Goal: Task Accomplishment & Management: Use online tool/utility

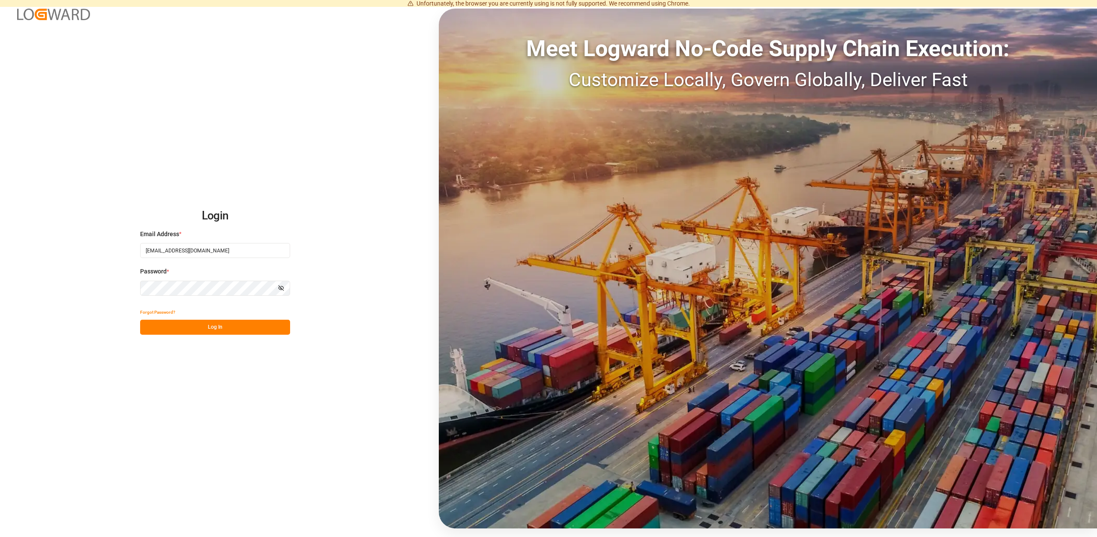
click at [208, 322] on button "Log In" at bounding box center [215, 327] width 150 height 15
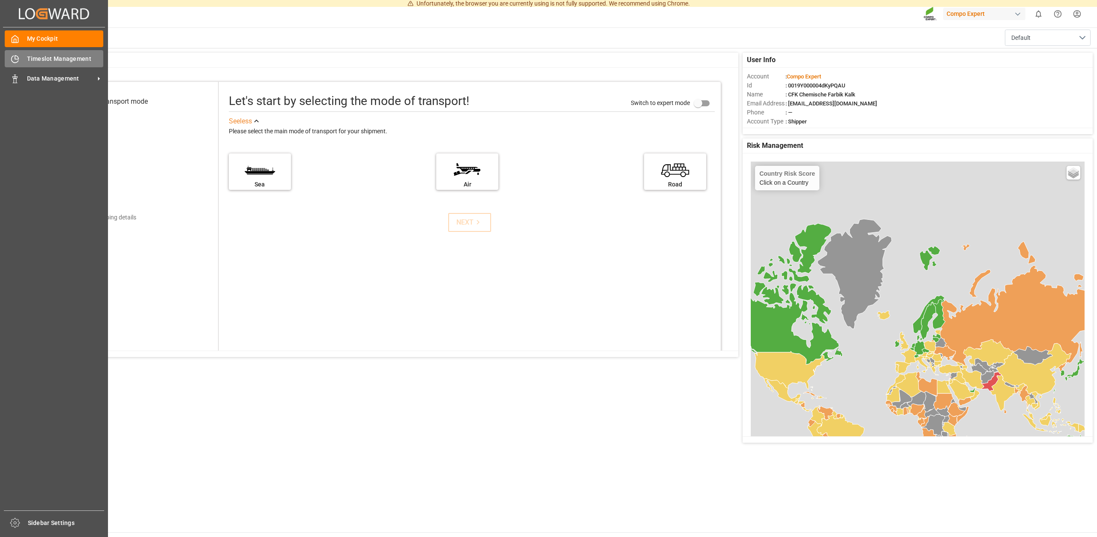
click at [59, 59] on span "Timeslot Management" at bounding box center [65, 58] width 77 height 9
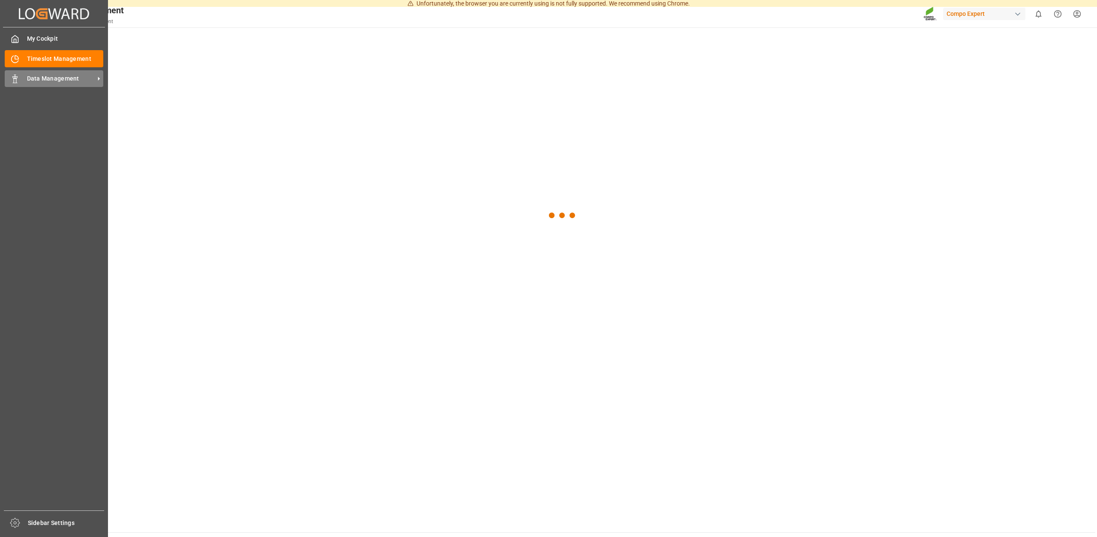
click at [18, 73] on div "Data Management Data Management" at bounding box center [54, 78] width 99 height 17
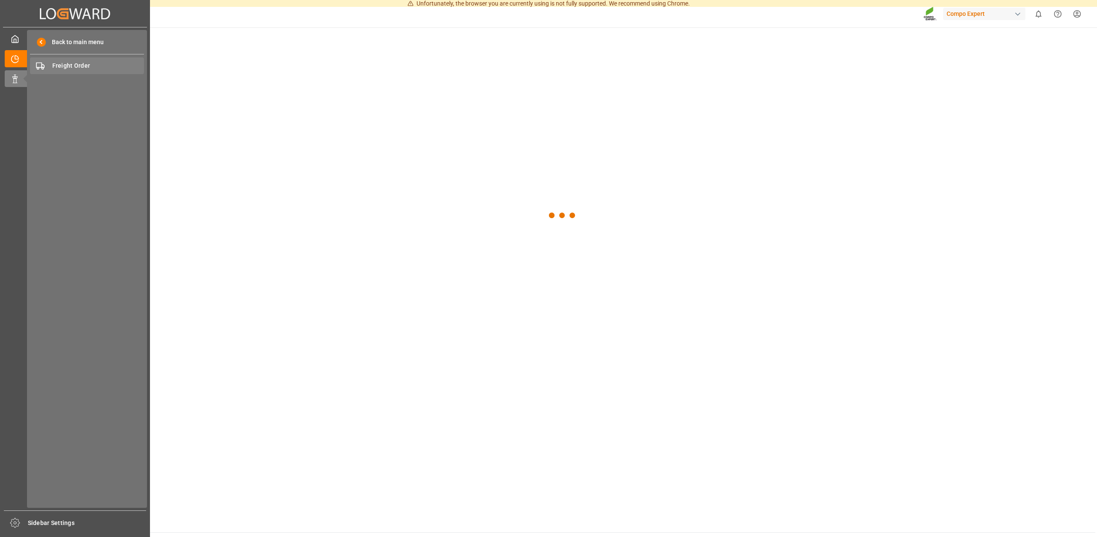
click at [62, 63] on span "Freight Order" at bounding box center [98, 65] width 92 height 9
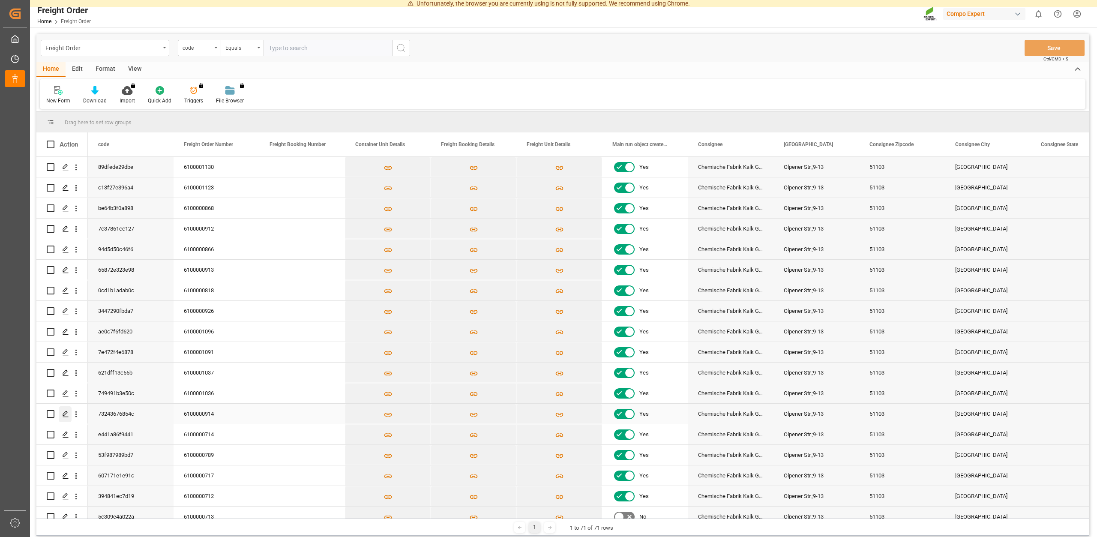
click at [64, 414] on polygon "Press SPACE to select this row." at bounding box center [65, 413] width 4 height 4
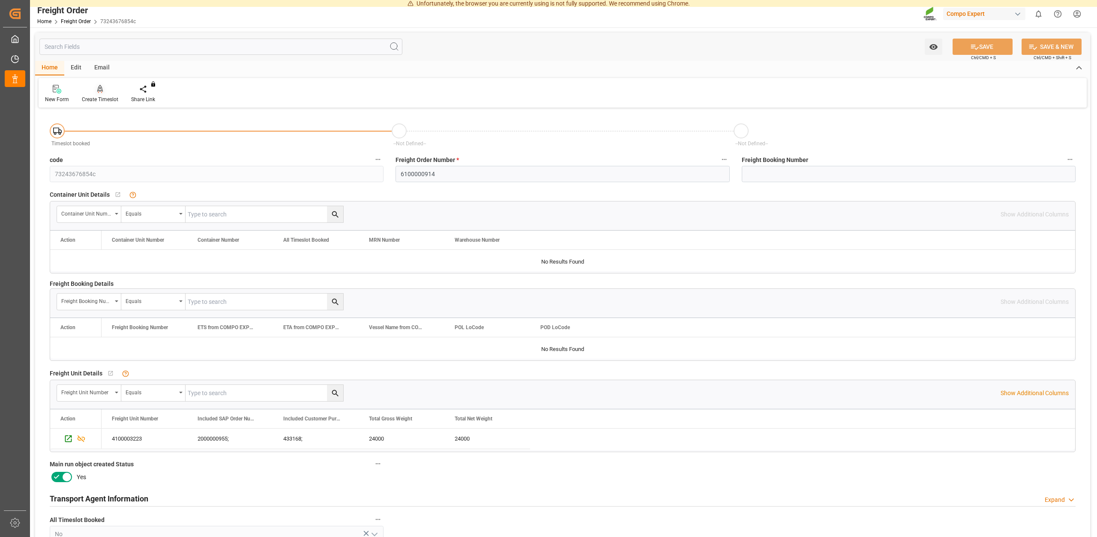
click at [102, 95] on div "Create Timeslot" at bounding box center [99, 93] width 49 height 19
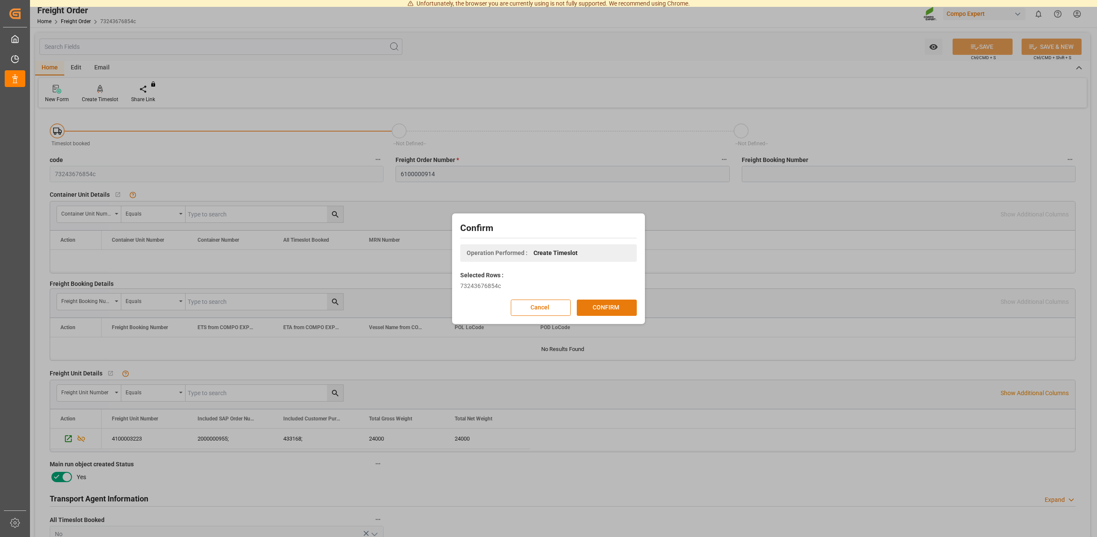
drag, startPoint x: 621, startPoint y: 312, endPoint x: 613, endPoint y: 312, distance: 7.3
click at [613, 312] on button "CONFIRM" at bounding box center [607, 308] width 60 height 16
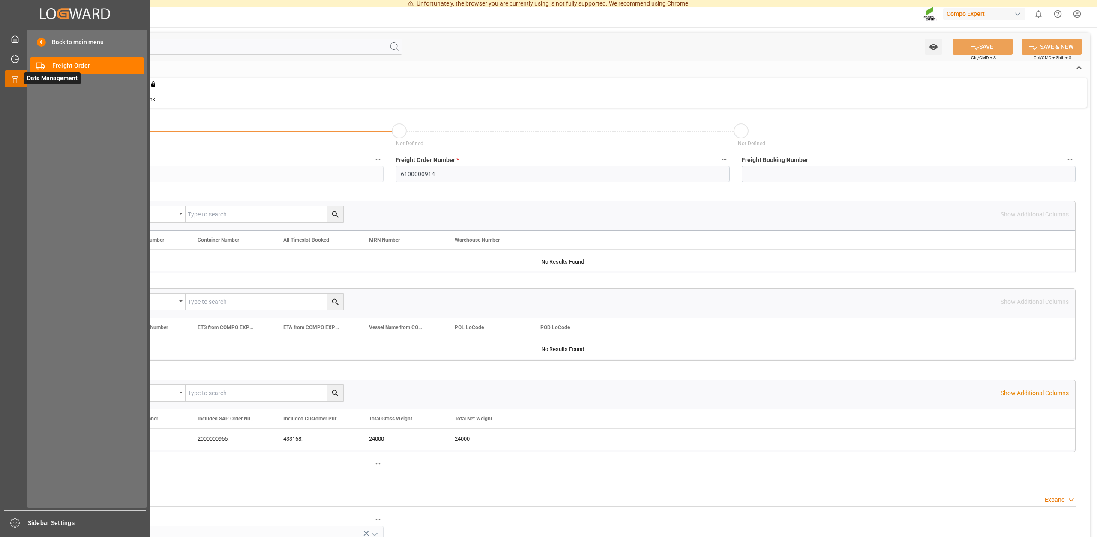
click at [27, 78] on span "Data Management" at bounding box center [52, 78] width 57 height 12
click at [72, 61] on div "Freight Order Freight Order" at bounding box center [87, 65] width 114 height 17
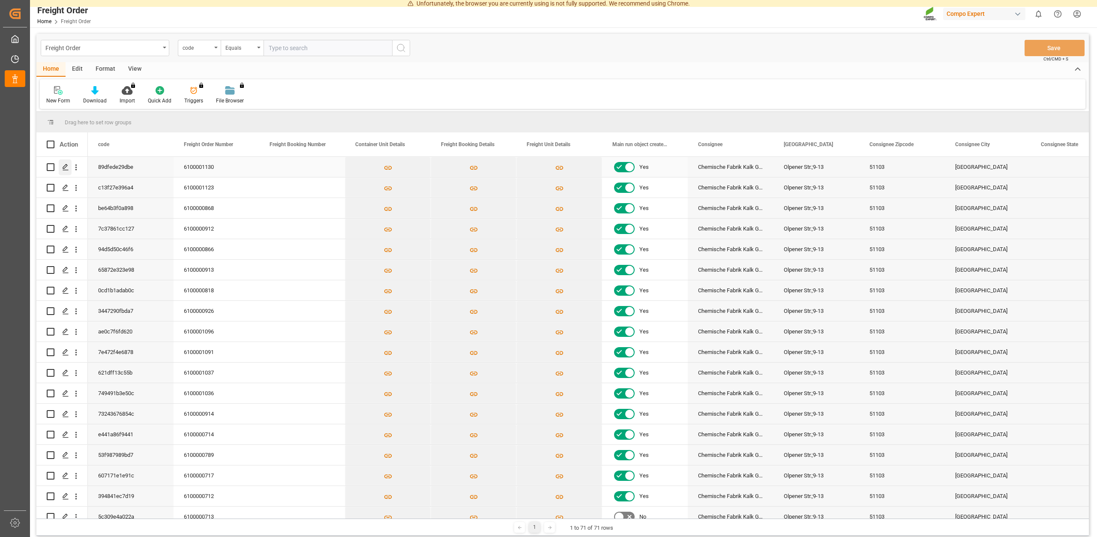
click at [66, 165] on icon "Press SPACE to select this row." at bounding box center [65, 167] width 7 height 7
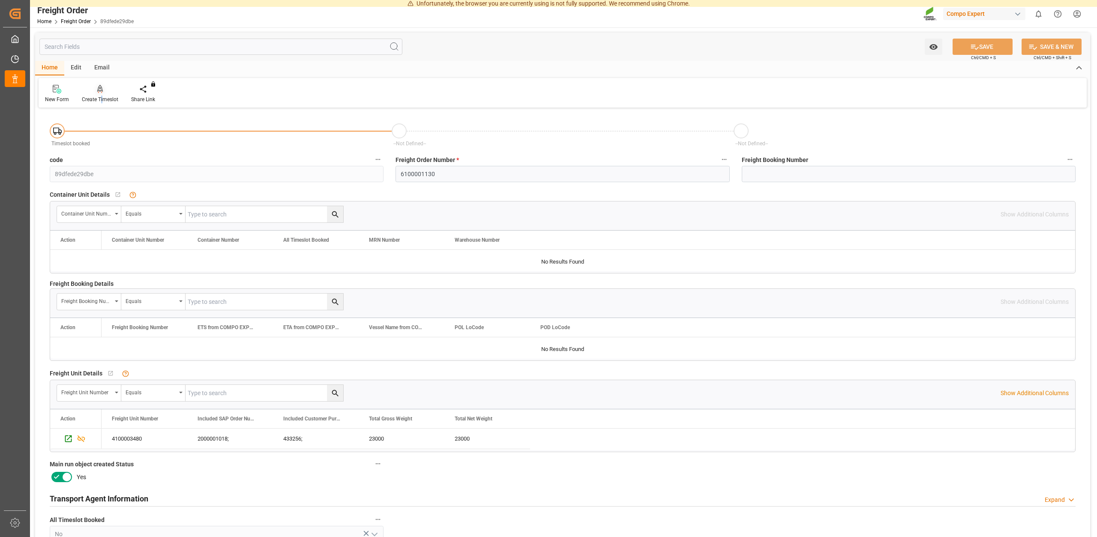
click at [102, 99] on div "Create Timeslot" at bounding box center [100, 100] width 36 height 8
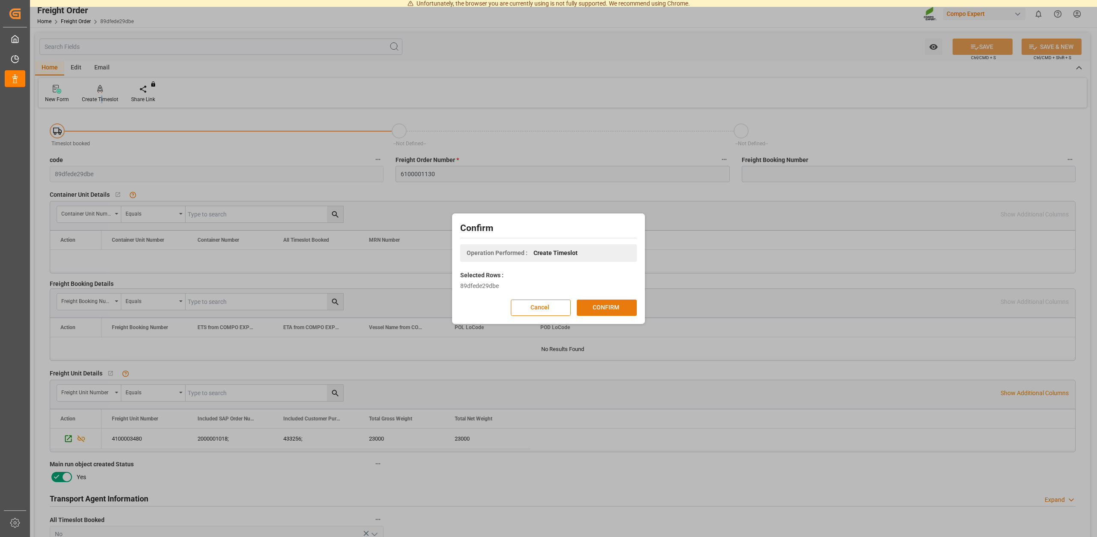
click at [595, 310] on button "CONFIRM" at bounding box center [607, 308] width 60 height 16
click at [569, 177] on div "Confirm Operation Performed : Create Timeslot Selected Rows : 89dfede29dbe Canc…" at bounding box center [548, 268] width 1097 height 537
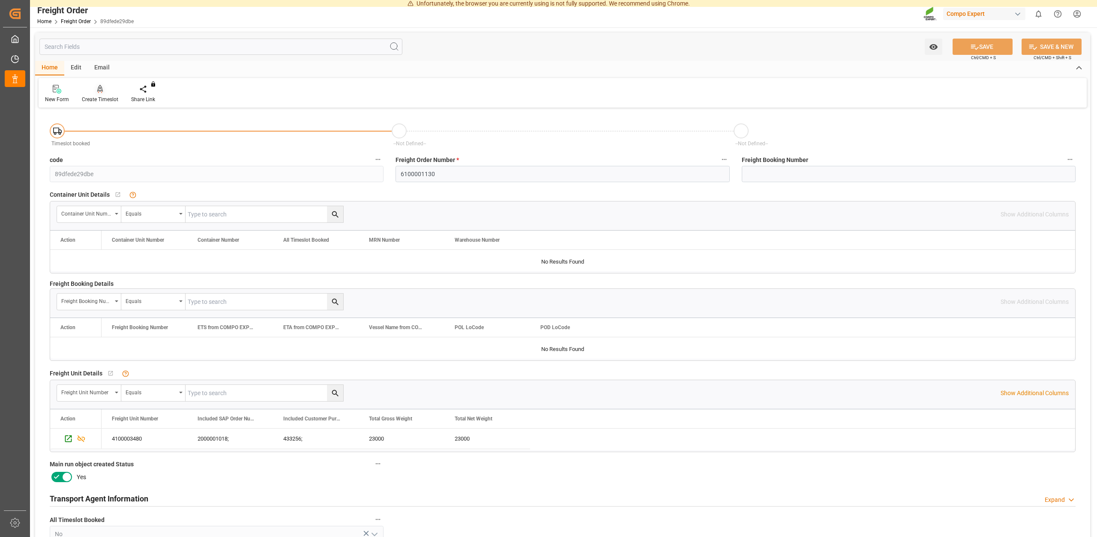
click at [105, 100] on div "Create Timeslot" at bounding box center [100, 100] width 36 height 8
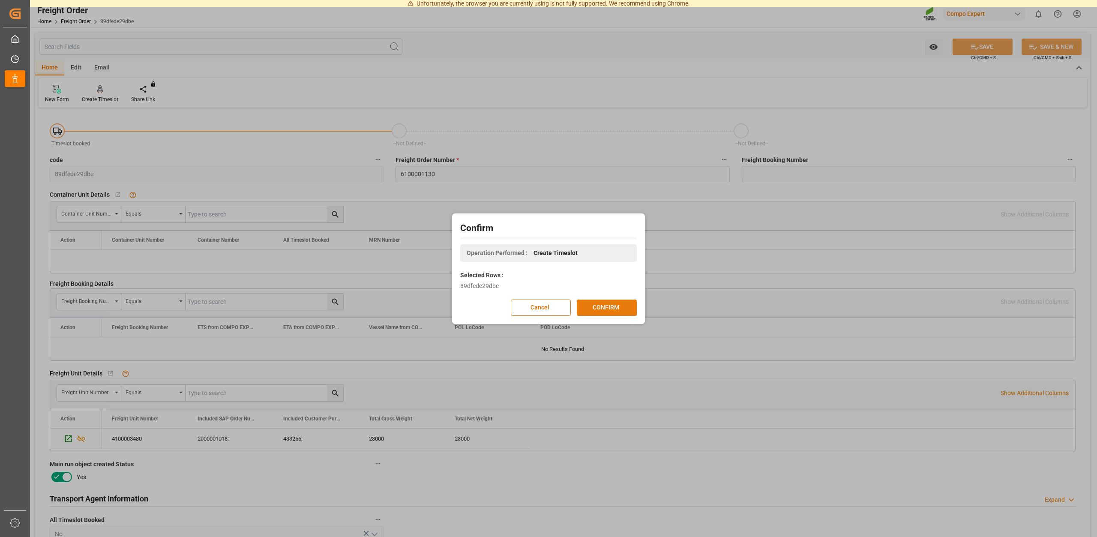
click at [596, 311] on button "CONFIRM" at bounding box center [607, 308] width 60 height 16
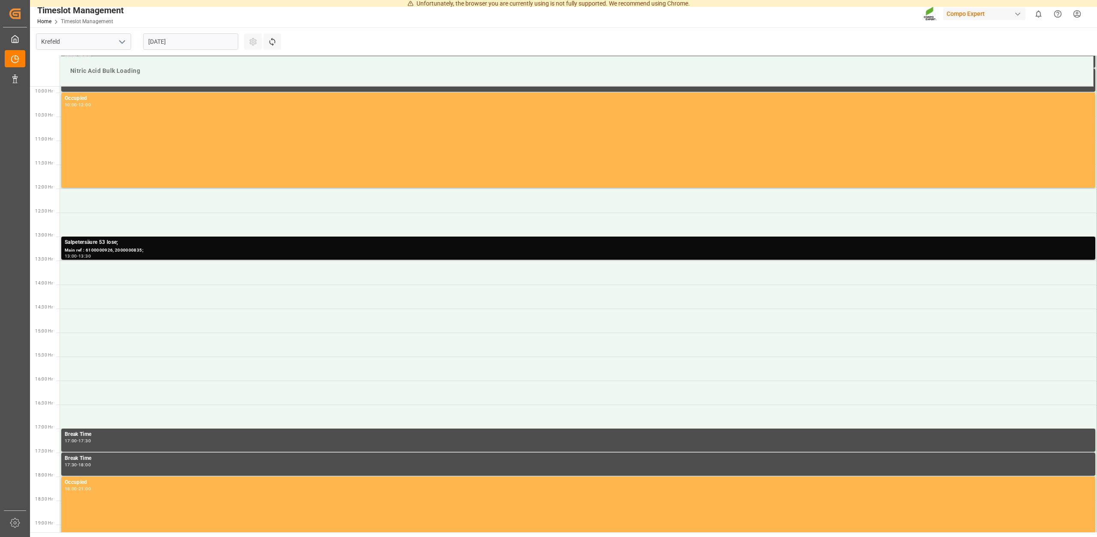
scroll to position [475, 0]
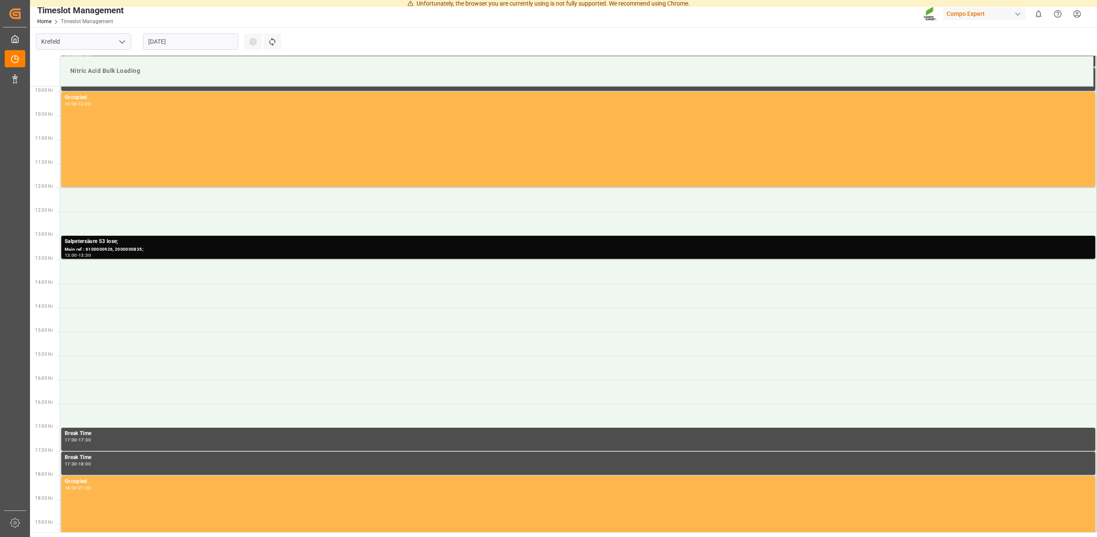
click at [202, 43] on input "12.08.2025" at bounding box center [190, 41] width 95 height 16
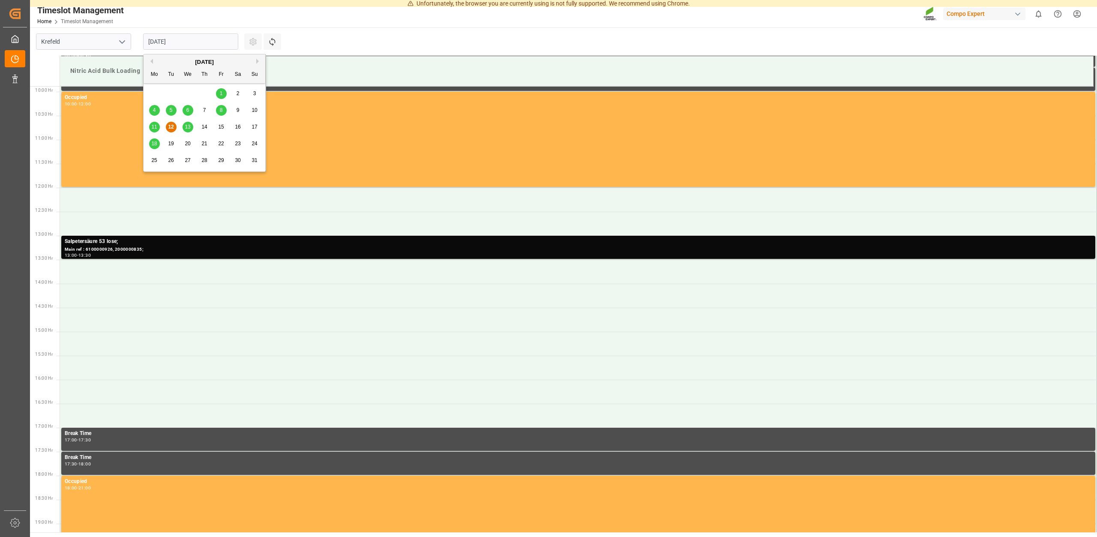
click at [186, 127] on span "13" at bounding box center [188, 127] width 6 height 6
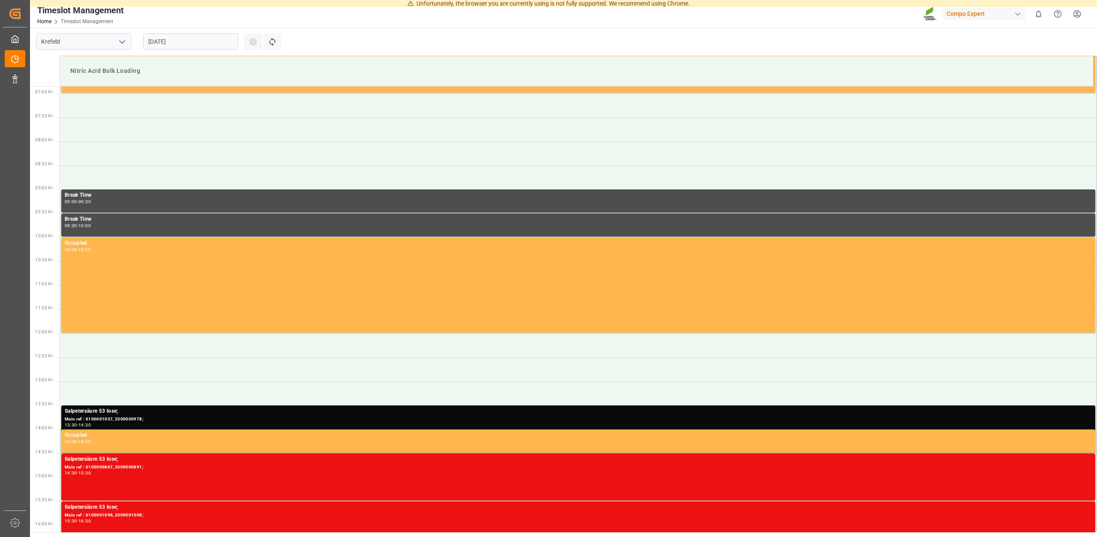
scroll to position [343, 0]
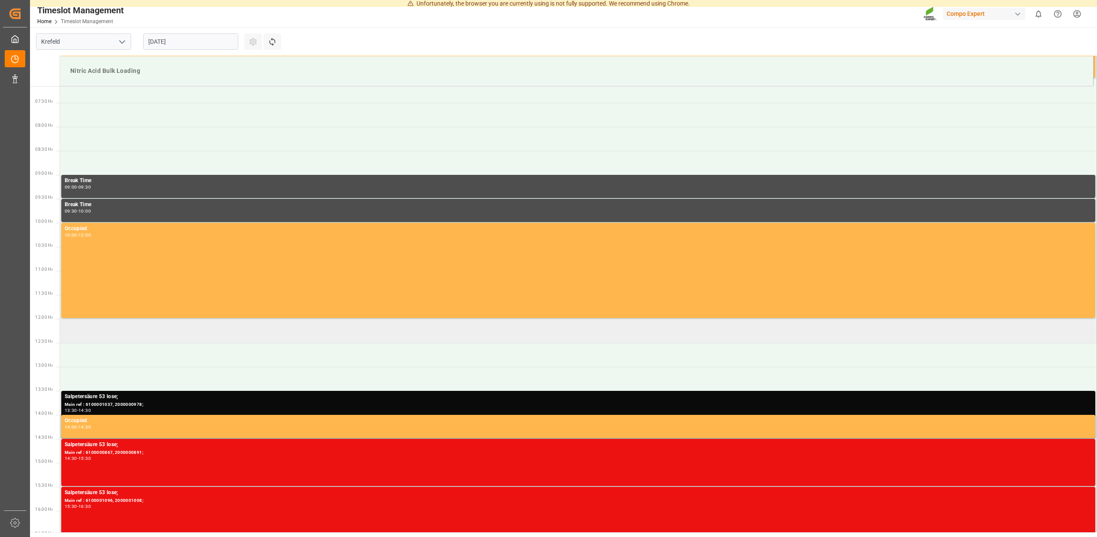
click at [108, 326] on td at bounding box center [578, 331] width 1037 height 24
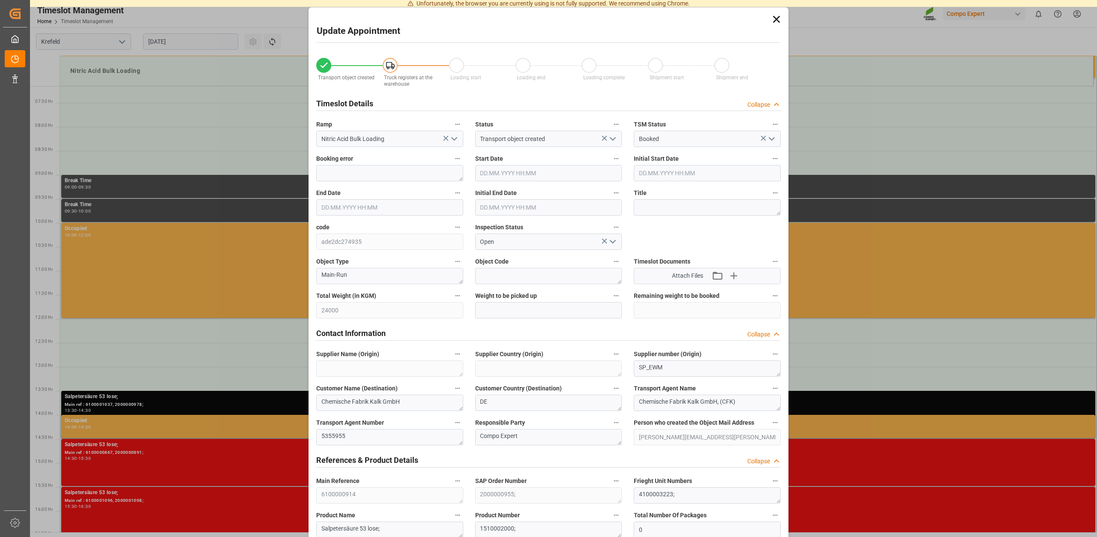
type input "13.08.2025 12:00"
type input "13.08.2025 12:30"
type input "06.08.2025 10:37"
type input "12.08.2025 09:17"
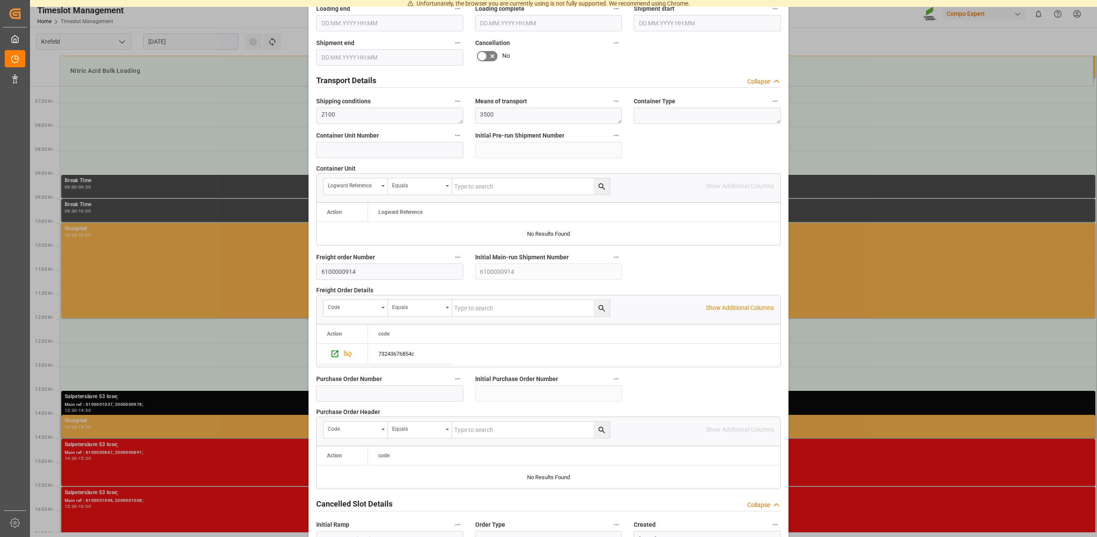
scroll to position [653, 0]
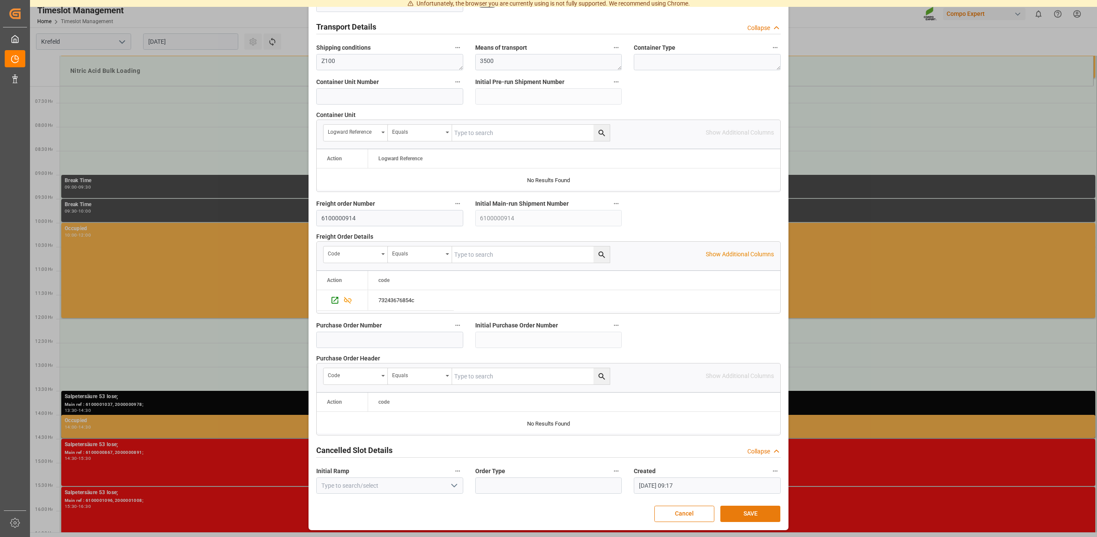
click at [742, 517] on button "SAVE" at bounding box center [751, 514] width 60 height 16
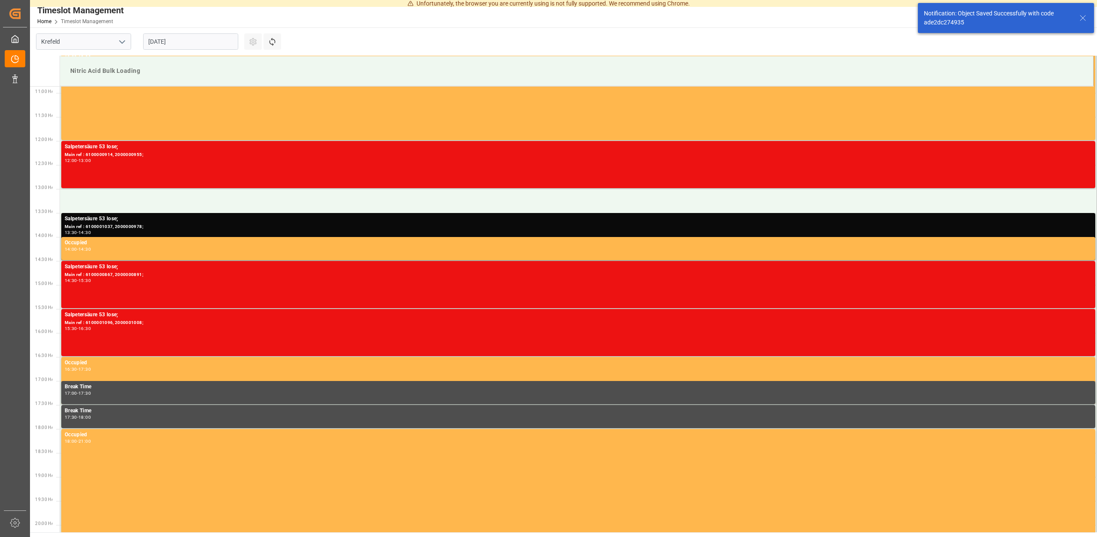
scroll to position [523, 0]
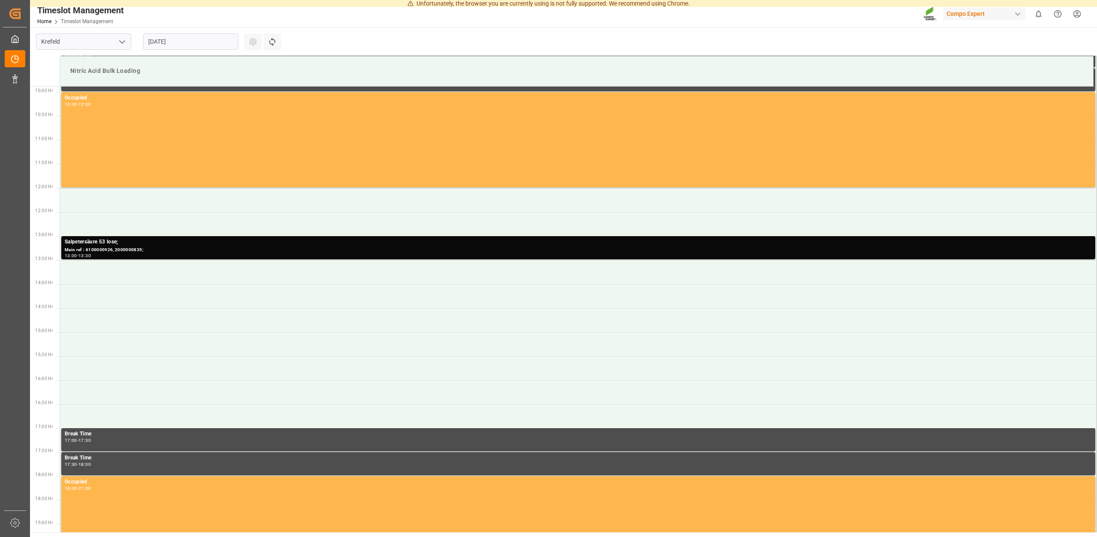
scroll to position [475, 0]
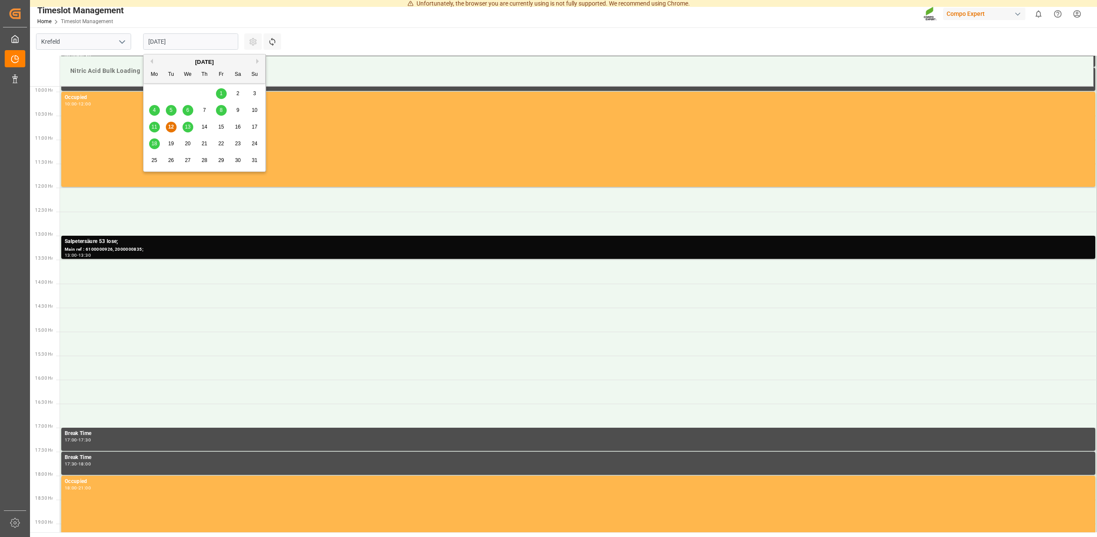
click at [191, 44] on input "12.08.2025" at bounding box center [190, 41] width 95 height 16
click at [194, 128] on div "11 12 13 14 15 16 17" at bounding box center [204, 127] width 117 height 17
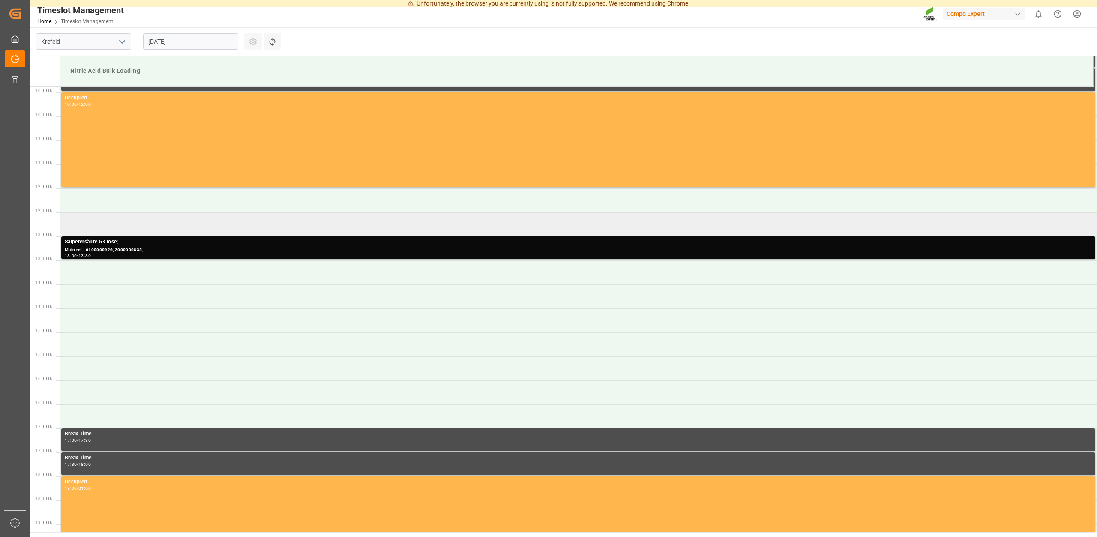
scroll to position [475, 0]
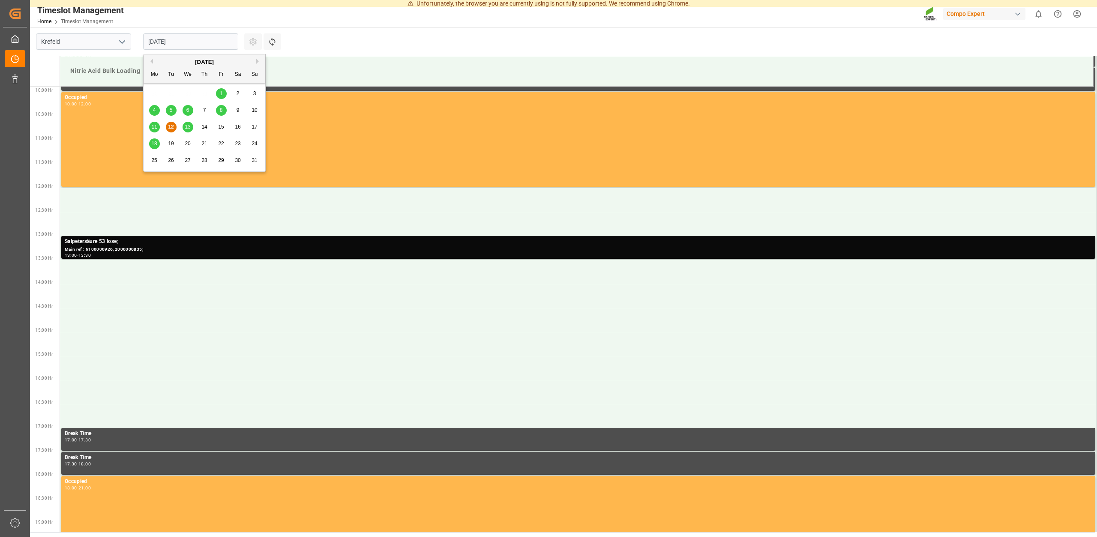
click at [194, 46] on input "[DATE]" at bounding box center [190, 41] width 95 height 16
click at [191, 128] on div "13" at bounding box center [188, 127] width 11 height 10
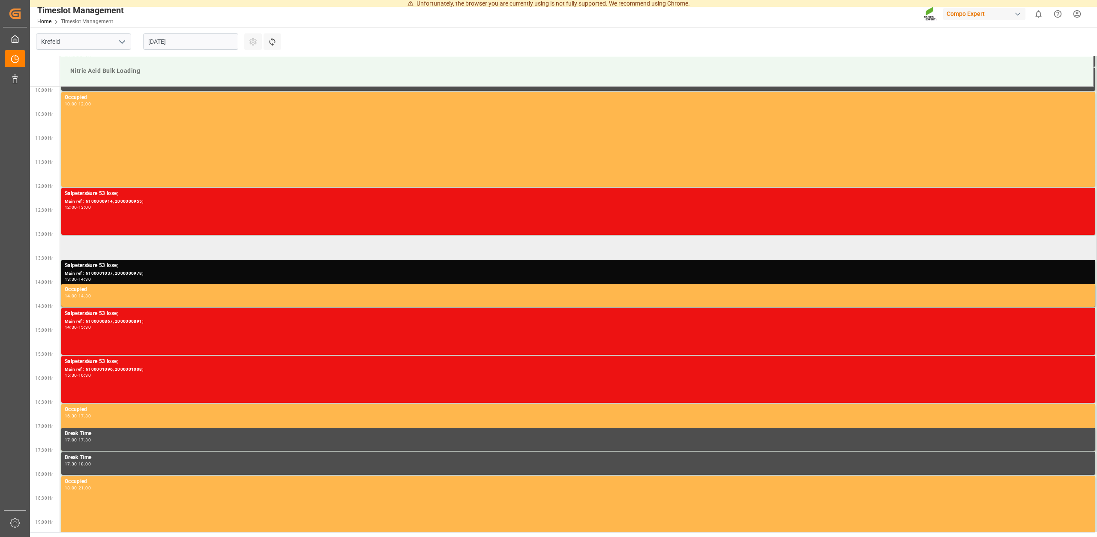
click at [97, 248] on td at bounding box center [578, 248] width 1037 height 24
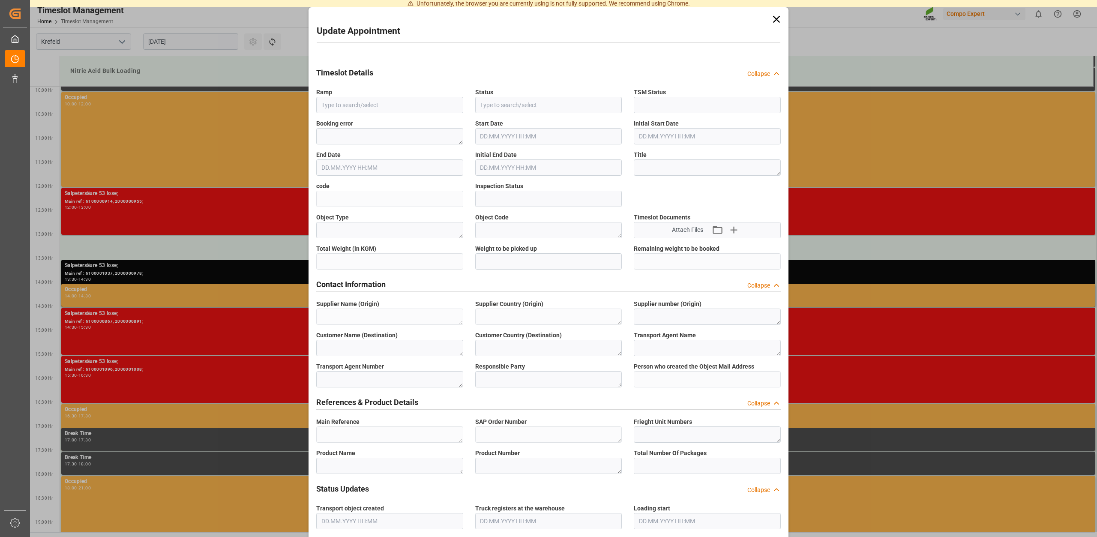
type input "Nitric Acid Bulk Loading"
type input "Transport object created"
type input "Booked"
type input "21ede46032b3"
type input "Open"
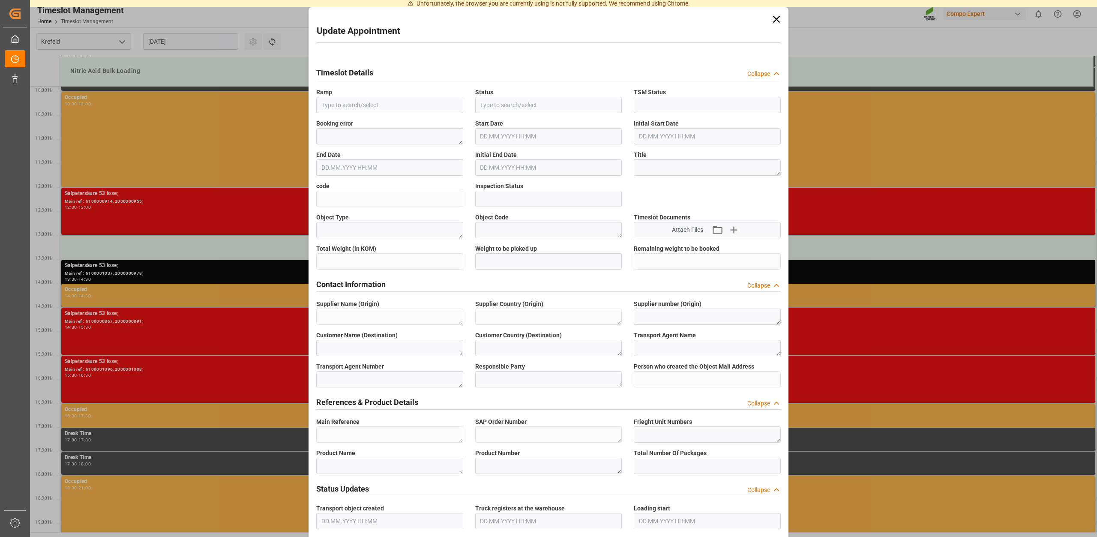
type textarea "Main-Run"
type textarea "SP_EWM"
type textarea "Chemische Fabrik Kalk GmbH"
type textarea "DE"
type textarea "Chemische Fabrik Kalk GmbH, (CFK)"
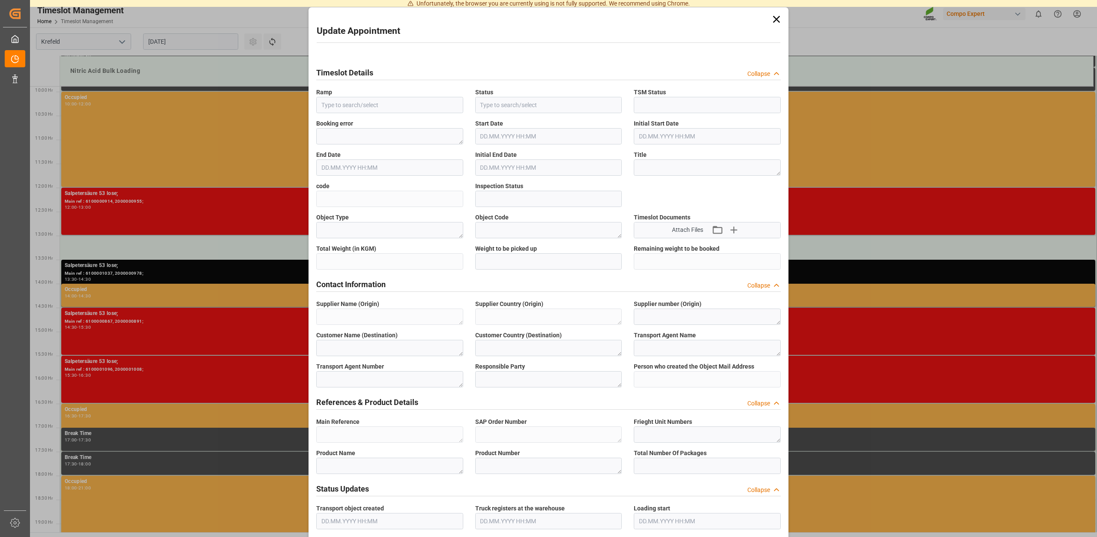
type textarea "5355955"
type textarea "Compo Expert"
type input "christina.schley@compo-expert.com"
type textarea "6100001130"
type textarea "2000001018;"
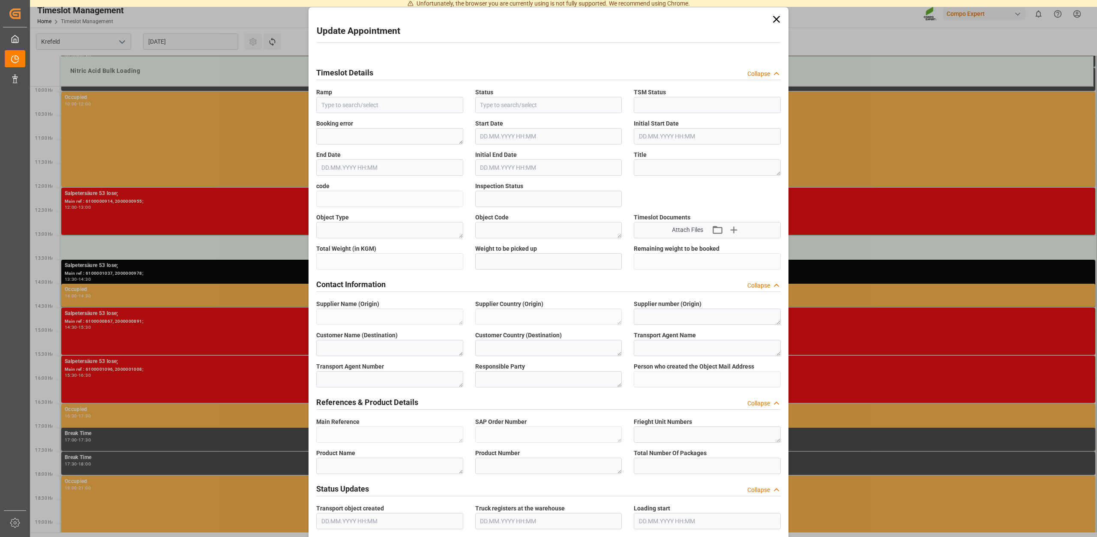
type textarea "4100003480;"
type textarea "Salpetersäure 53 lose;"
type textarea "1510002000;"
type textarea "Z100"
type textarea "3500"
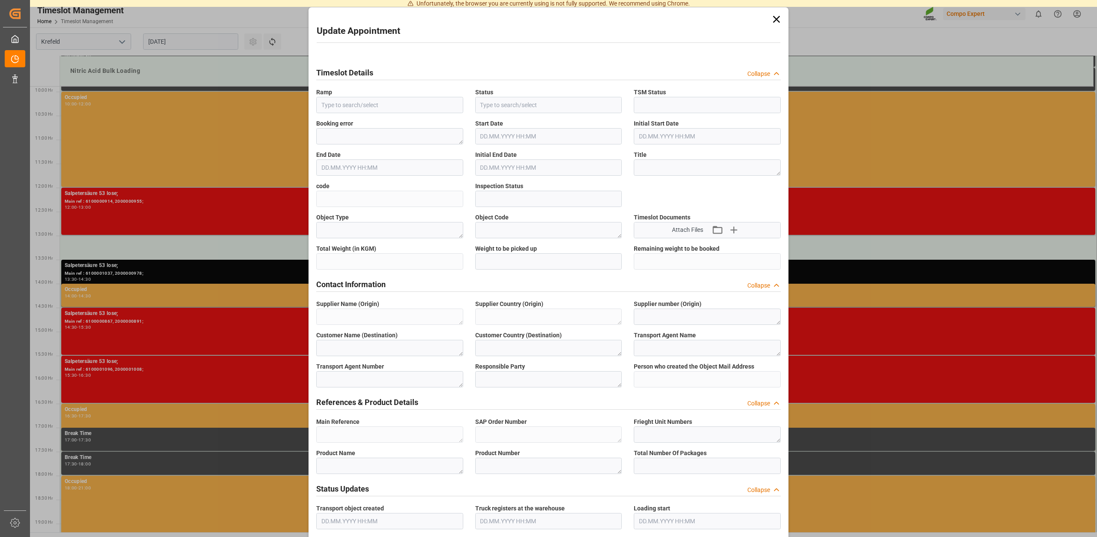
type input "6100001130"
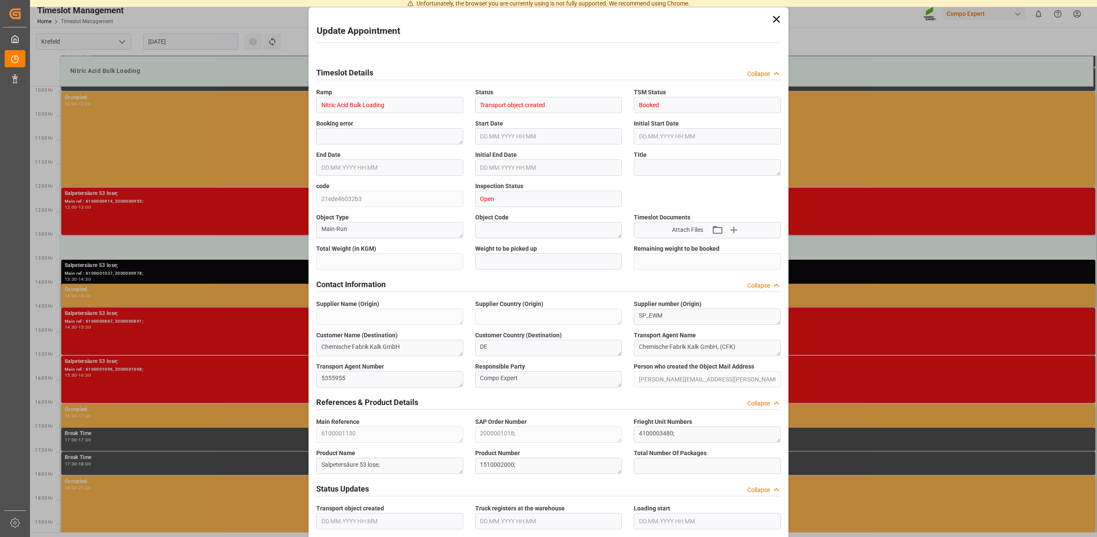
type input "23000"
type input "0"
type input "13.08.2025 13:00"
type input "13.08.2025 13:30"
type input "12.08.2025 08:54"
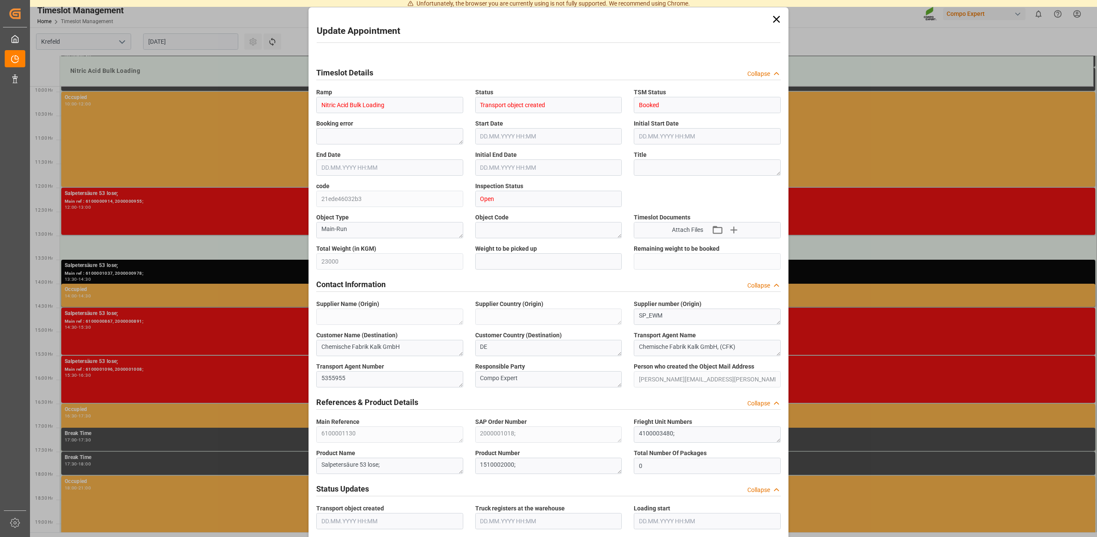
type input "12.08.2025 09:19"
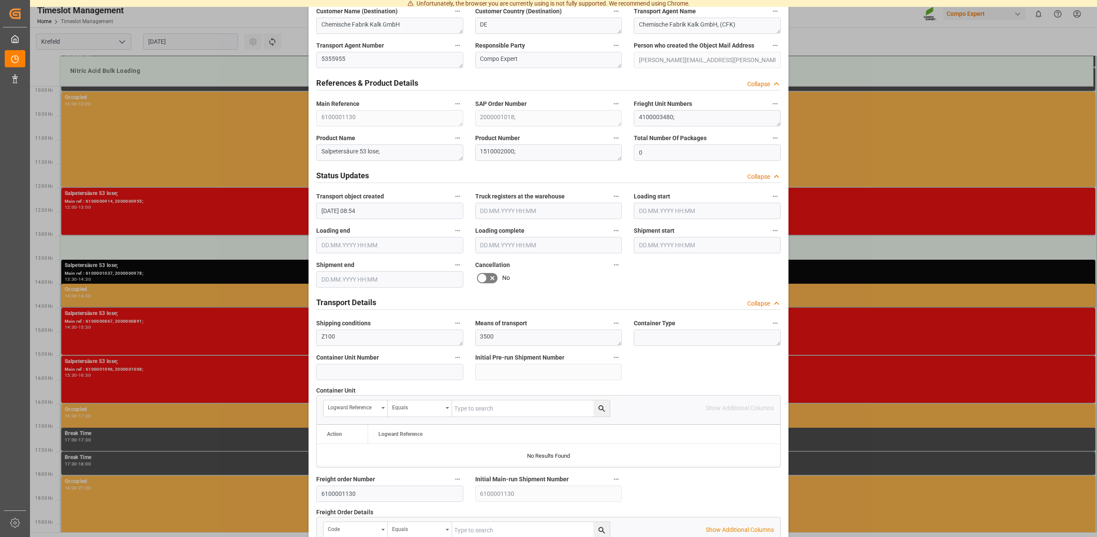
scroll to position [653, 0]
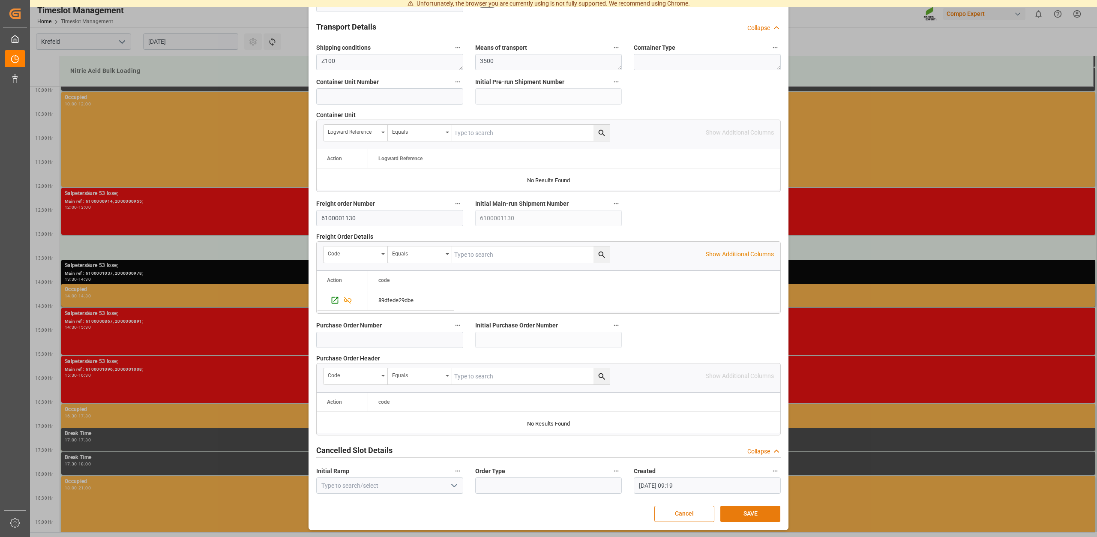
click at [751, 511] on button "SAVE" at bounding box center [751, 514] width 60 height 16
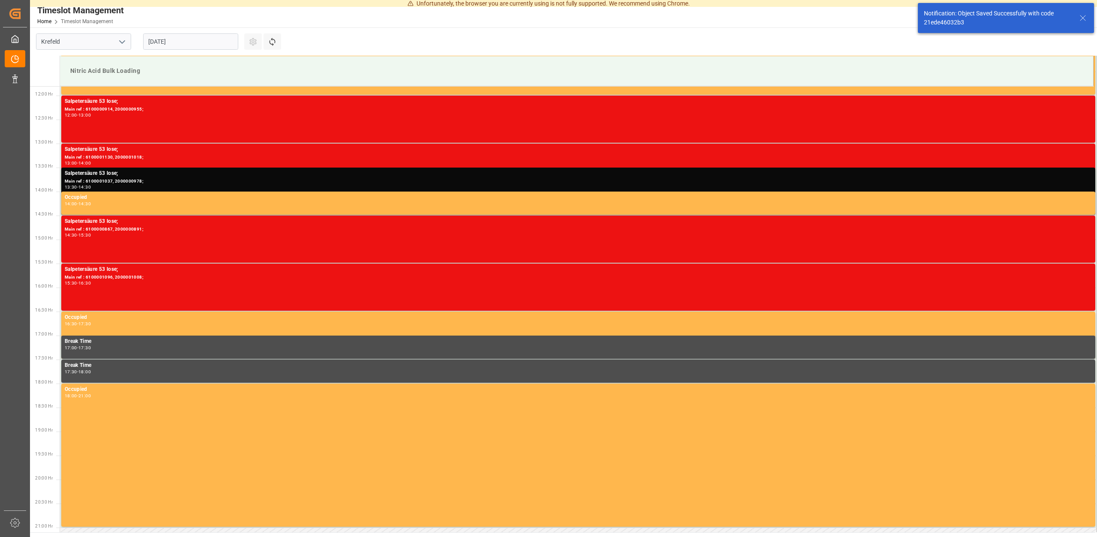
scroll to position [571, 0]
